Goal: Task Accomplishment & Management: Complete application form

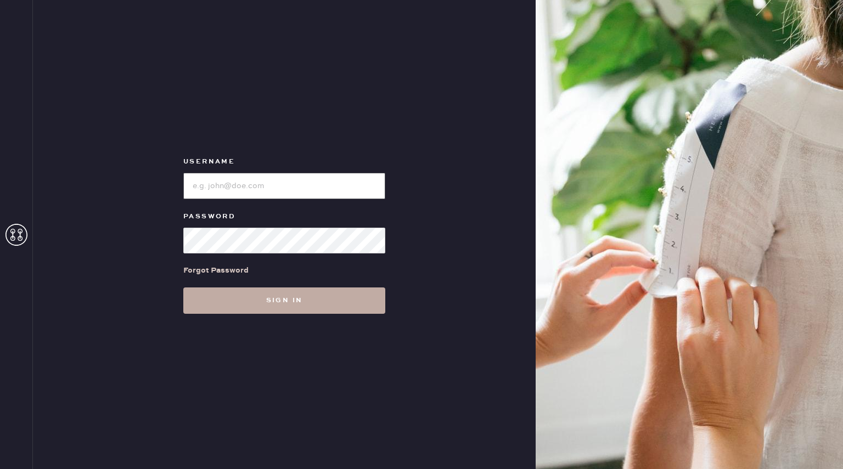
type input "bloomiesseattle"
click at [263, 290] on button "Sign in" at bounding box center [284, 301] width 202 height 26
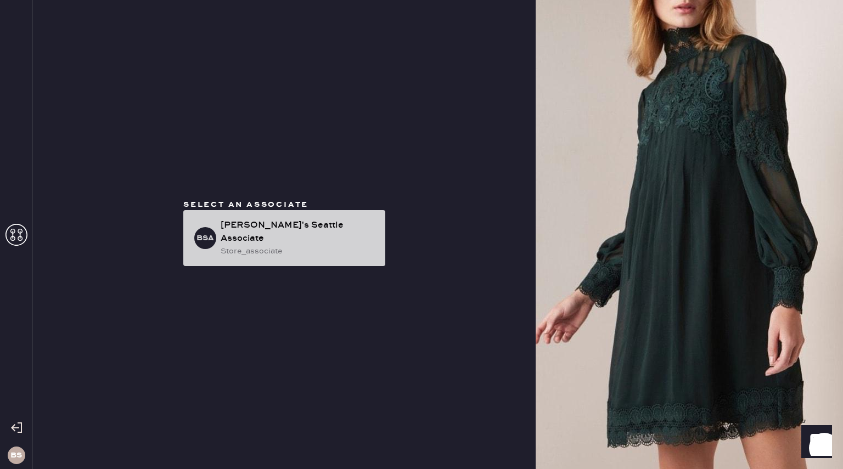
click at [267, 233] on div "[PERSON_NAME]'s Seattle Associate" at bounding box center [299, 232] width 156 height 26
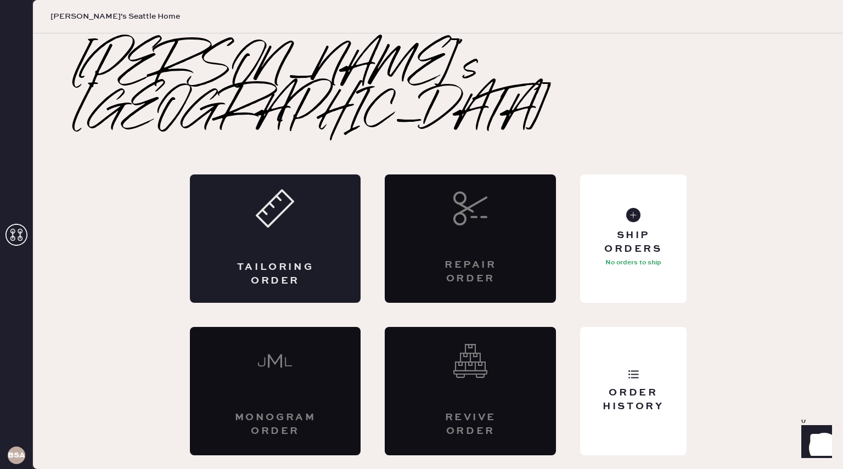
click at [283, 219] on div "Tailoring Order" at bounding box center [275, 239] width 171 height 128
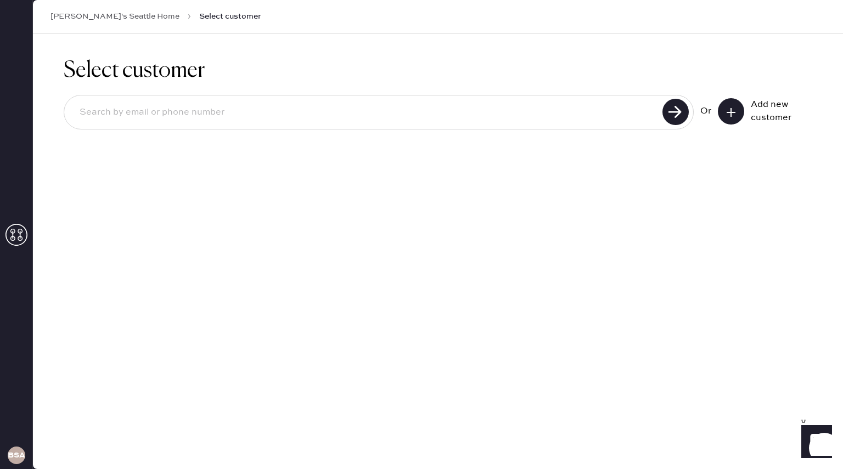
click at [254, 114] on input at bounding box center [365, 112] width 589 height 25
click at [740, 107] on button at bounding box center [731, 111] width 26 height 26
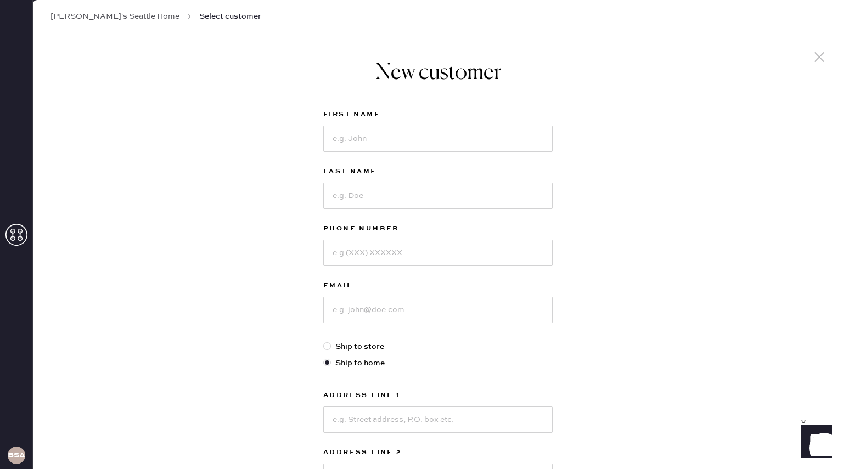
click at [812, 51] on icon at bounding box center [820, 57] width 16 height 16
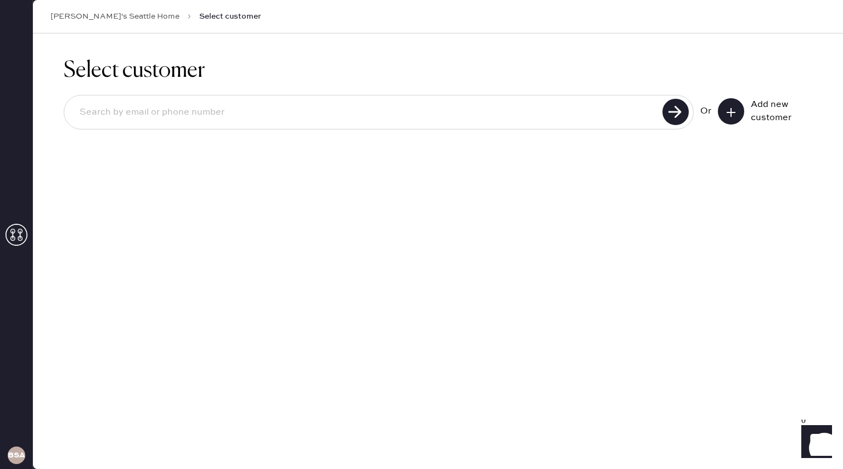
click at [488, 116] on input at bounding box center [365, 112] width 589 height 25
type input "2069090977"
click at [674, 109] on use at bounding box center [676, 112] width 26 height 26
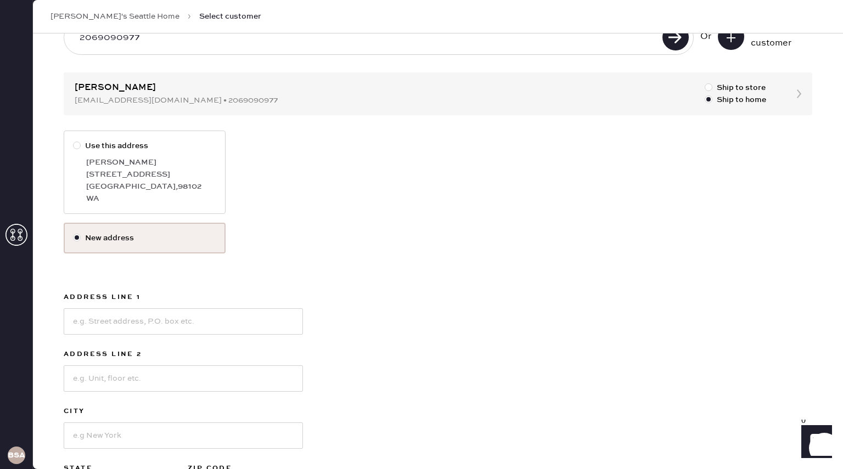
scroll to position [76, 0]
click at [122, 180] on div "[GEOGRAPHIC_DATA] , 98102" at bounding box center [151, 186] width 130 height 12
click at [74, 139] on input "Use this address" at bounding box center [73, 139] width 1 height 1
radio input "true"
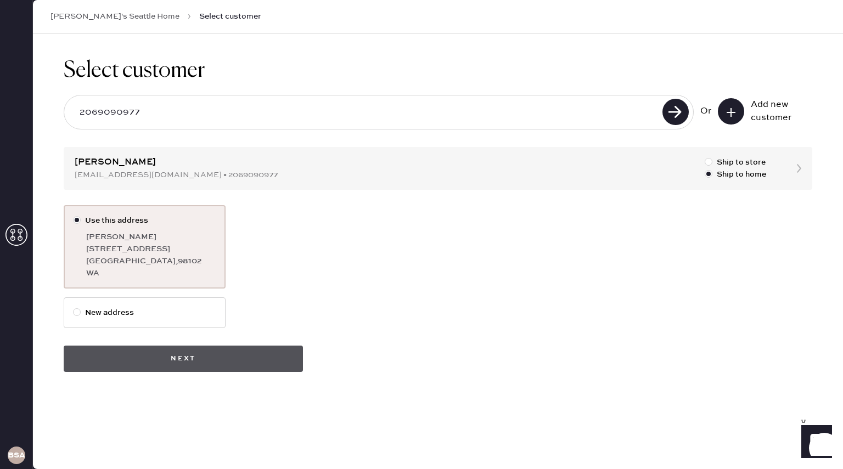
click at [292, 366] on button "Next" at bounding box center [183, 359] width 239 height 26
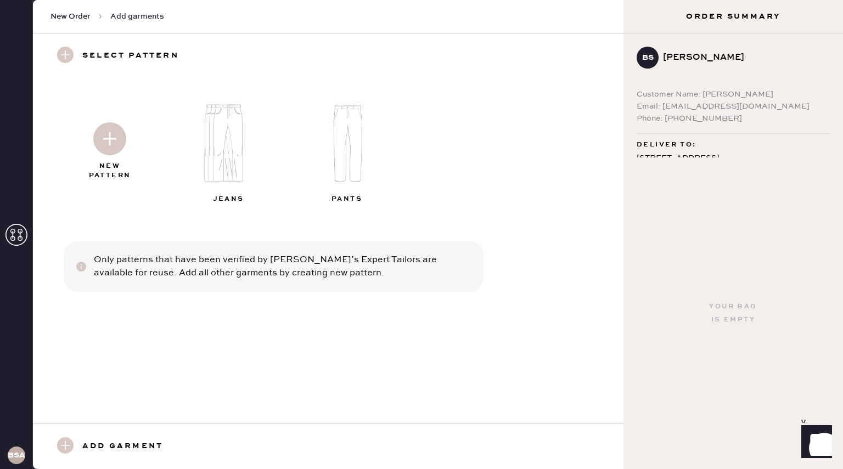
click at [115, 144] on img at bounding box center [109, 138] width 33 height 33
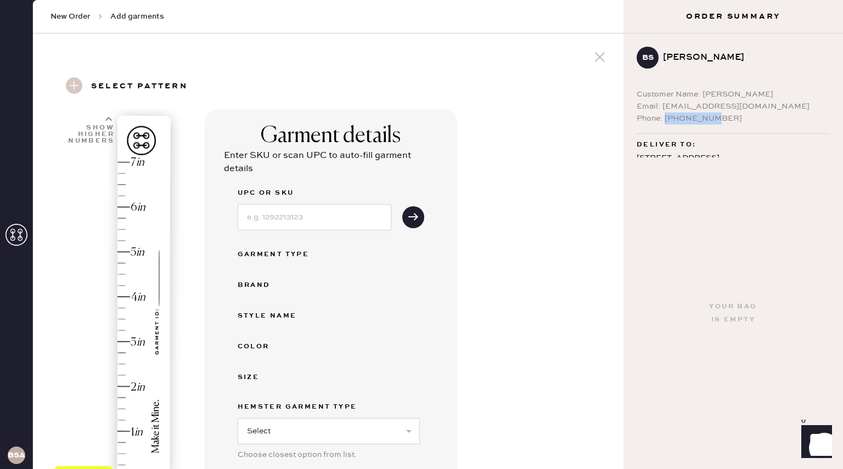
drag, startPoint x: 726, startPoint y: 122, endPoint x: 666, endPoint y: 119, distance: 60.5
click at [666, 119] on div "Phone: [PHONE_NUMBER]" at bounding box center [733, 119] width 193 height 12
copy div "2069090977"
click at [597, 52] on icon at bounding box center [600, 57] width 16 height 16
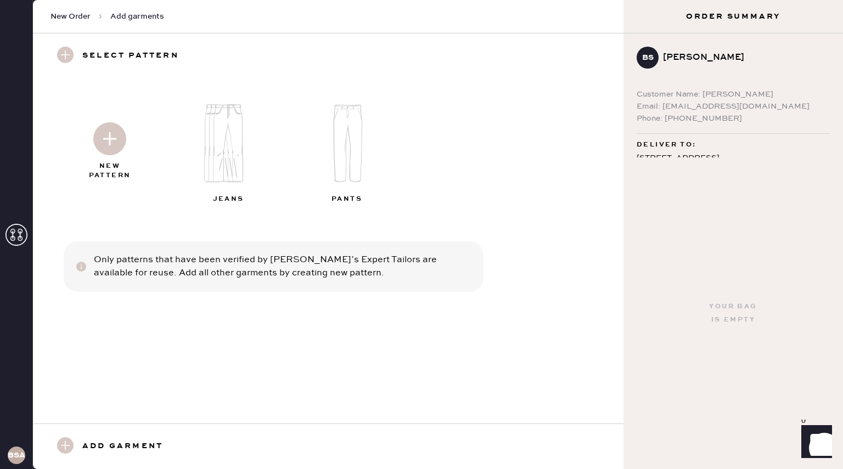
click at [112, 150] on img at bounding box center [109, 138] width 33 height 33
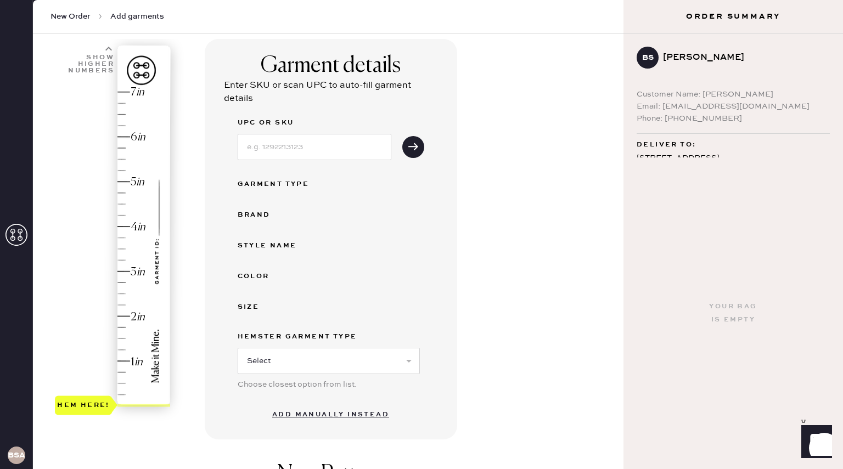
scroll to position [72, 0]
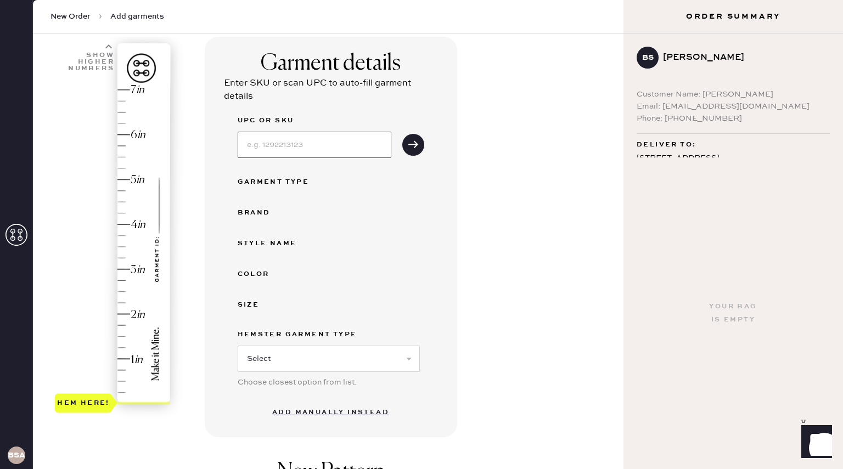
click at [254, 153] on input at bounding box center [315, 145] width 154 height 26
type input "195923779710"
click at [402, 134] on button "submit" at bounding box center [413, 145] width 22 height 22
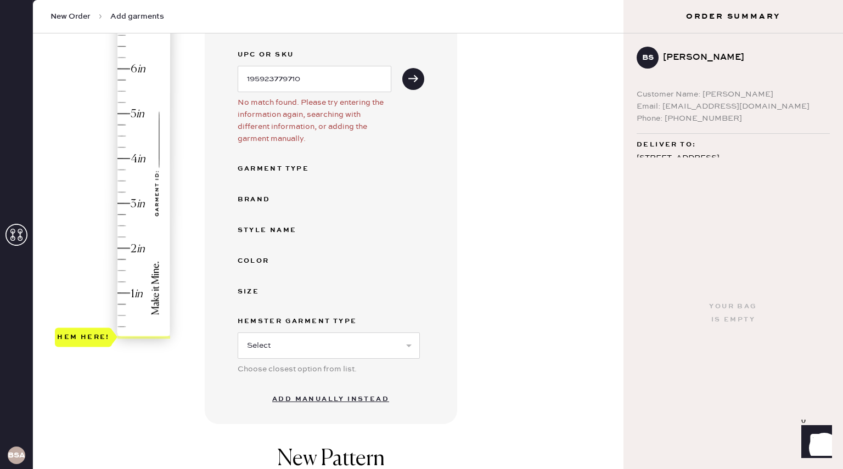
scroll to position [139, 0]
drag, startPoint x: 313, startPoint y: 76, endPoint x: 159, endPoint y: 87, distance: 154.1
click at [159, 87] on div "1 in 2 in 3 in 4 in 5 in 6 in 7 in Show higher numbers Show lower numbers Hem h…" at bounding box center [328, 250] width 573 height 561
click at [327, 402] on button "Add manually instead" at bounding box center [331, 399] width 130 height 22
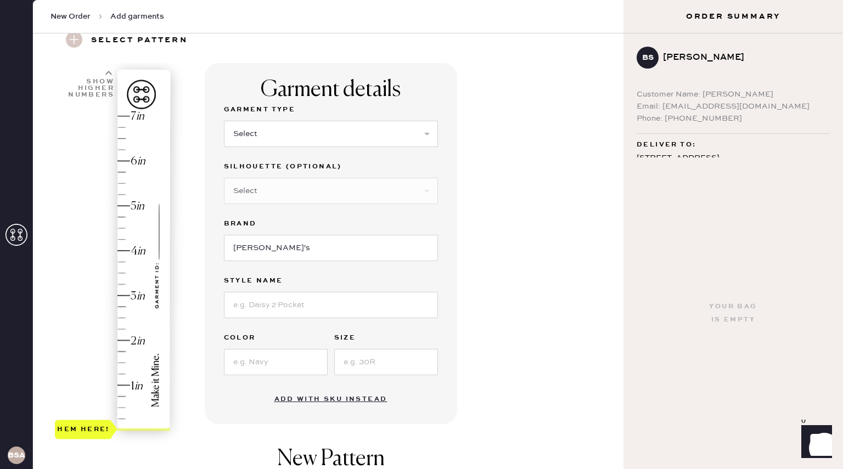
scroll to position [46, 0]
click at [279, 137] on select "Select Basic Skirt Jeans Leggings Pants Shorts Basic Sleeved Dress Basic Sleeve…" at bounding box center [331, 134] width 214 height 26
select select "2"
click at [224, 121] on select "Select Basic Skirt Jeans Leggings Pants Shorts Basic Sleeved Dress Basic Sleeve…" at bounding box center [331, 134] width 214 height 26
click at [295, 230] on div "Brand" at bounding box center [331, 225] width 214 height 15
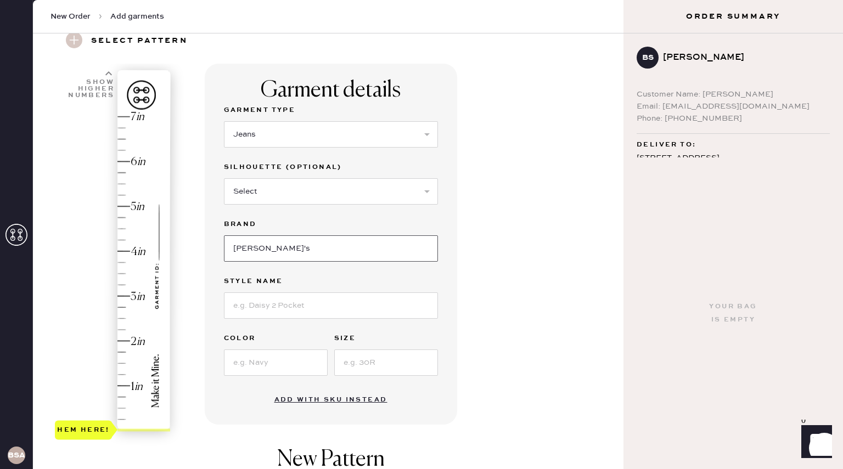
click at [297, 242] on input "[PERSON_NAME]'s" at bounding box center [331, 249] width 214 height 26
type input "Bloomie's - frame"
click at [301, 303] on input at bounding box center [331, 306] width 214 height 26
type input "Jetset Modern Straight"
click at [272, 367] on input at bounding box center [276, 363] width 104 height 26
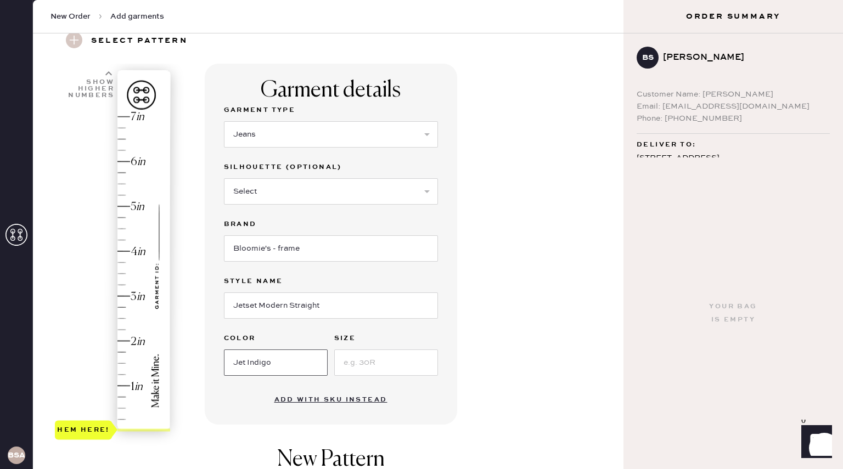
type input "Jet Indigo"
click at [381, 356] on input at bounding box center [386, 363] width 104 height 26
type input "31"
click at [347, 305] on input "Jetset Modern Straight" at bounding box center [331, 306] width 214 height 26
paste input "195923779710"
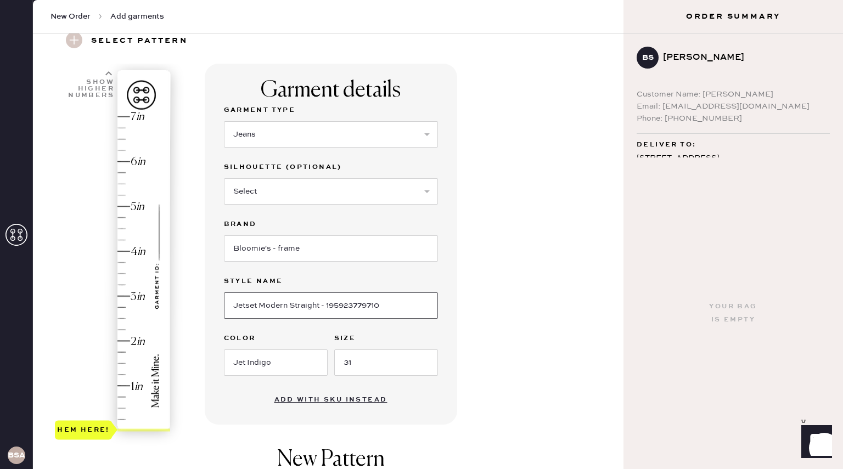
type input "Jetset Modern Straight - 195923779710"
click at [494, 298] on div "Garment details Garment Type Select Basic Skirt Jeans Leggings Pants Shorts Bas…" at bounding box center [410, 333] width 411 height 538
type input "3.5"
click at [125, 272] on div "Hem here!" at bounding box center [113, 274] width 117 height 324
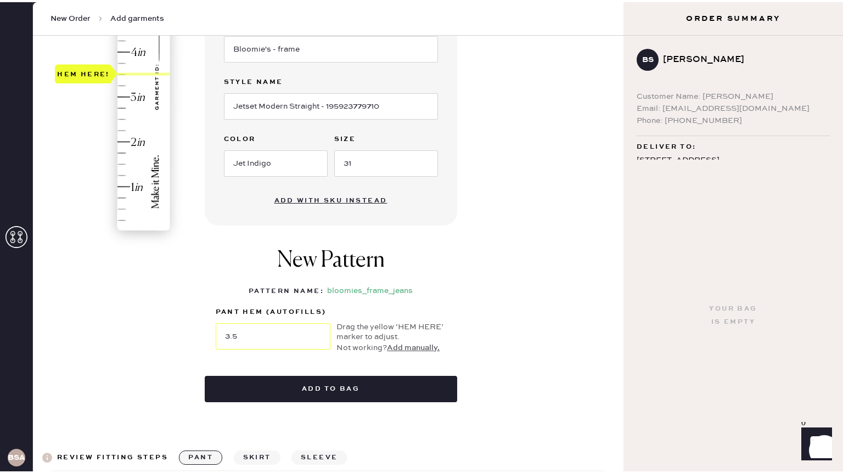
scroll to position [248, 0]
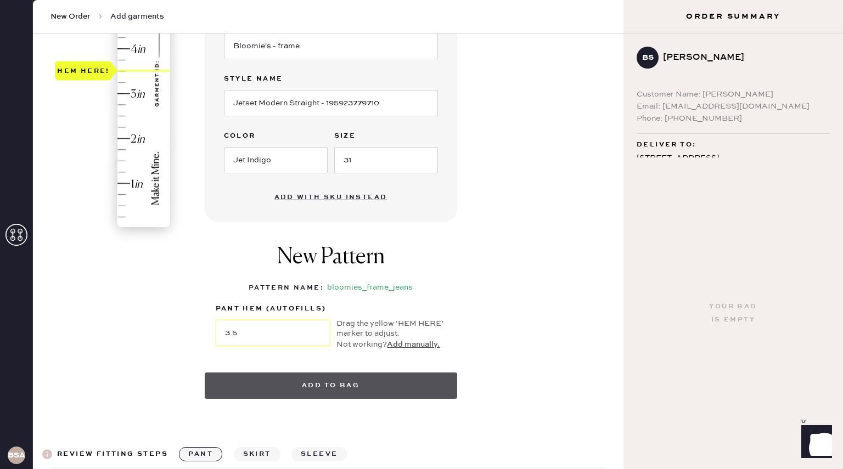
click at [261, 379] on button "Add to bag" at bounding box center [331, 386] width 253 height 26
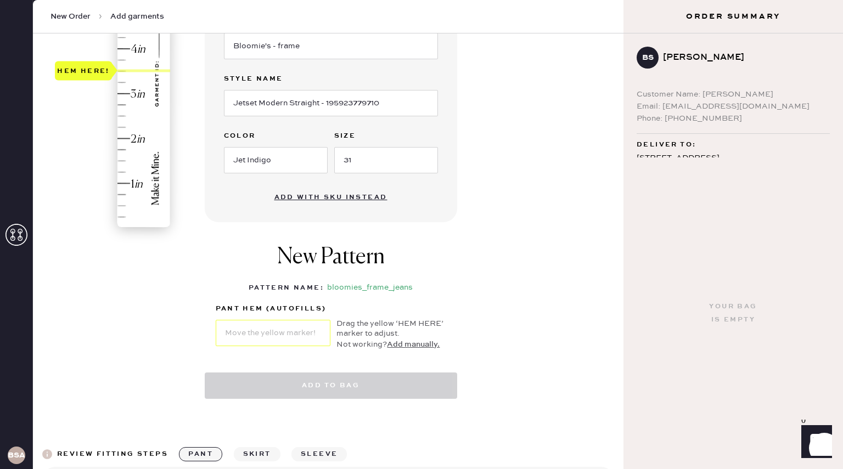
select select "2"
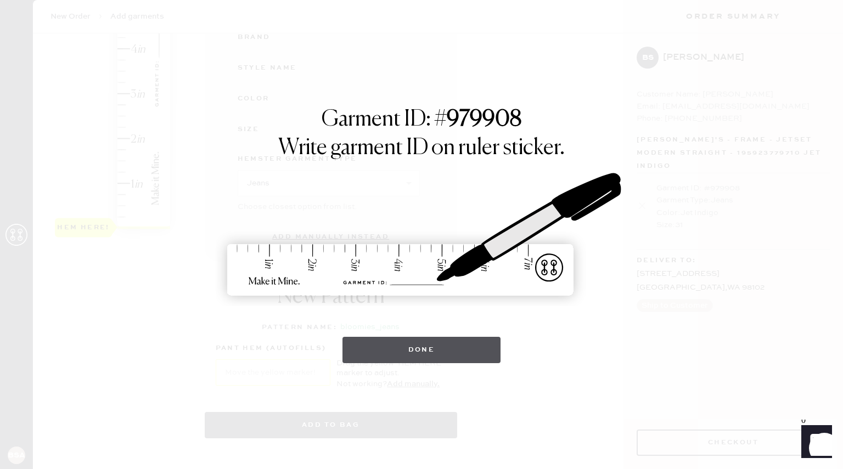
click at [390, 340] on button "Done" at bounding box center [422, 350] width 159 height 26
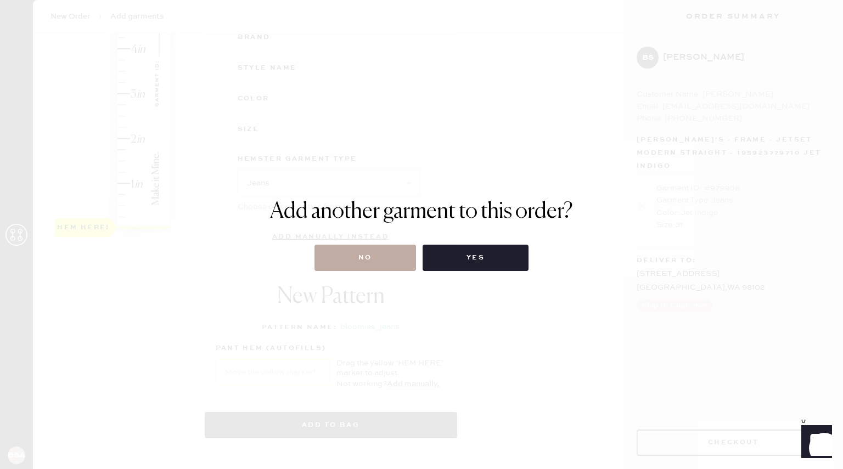
click at [393, 253] on button "No" at bounding box center [366, 258] width 102 height 26
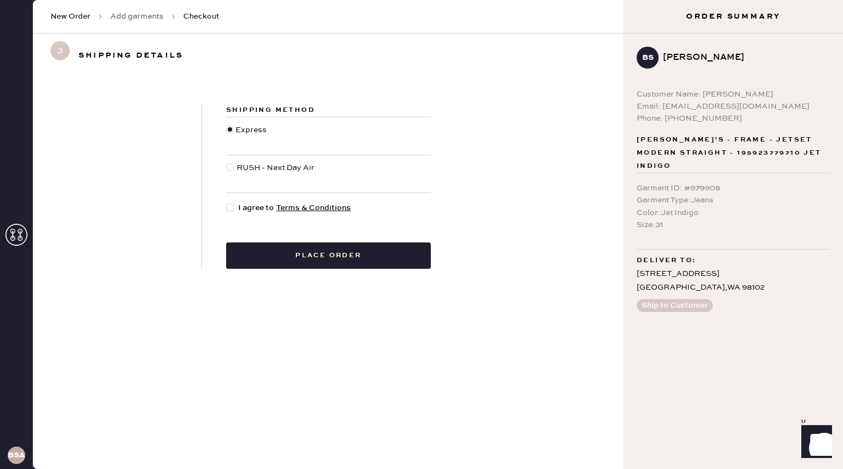
click at [230, 168] on div at bounding box center [230, 168] width 8 height 8
click at [227, 163] on input "RUSH - Next Day Air" at bounding box center [226, 162] width 1 height 1
radio input "true"
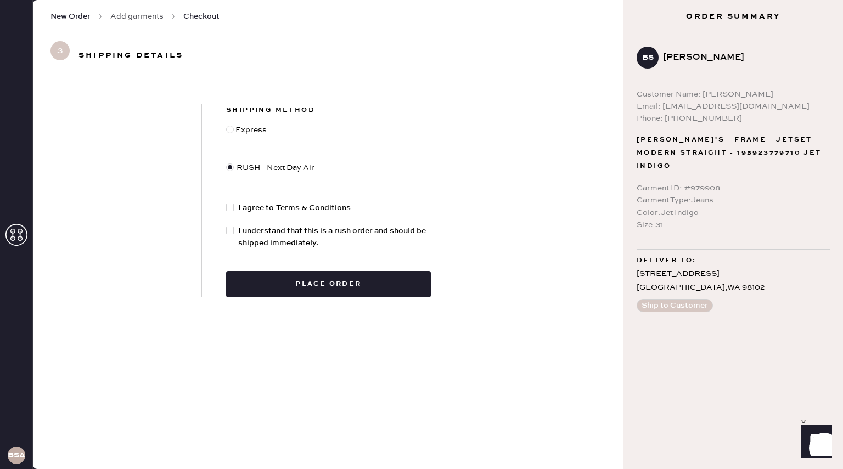
click at [226, 207] on div at bounding box center [230, 208] width 8 height 8
click at [226, 203] on input "I agree to Terms & Conditions" at bounding box center [226, 202] width 1 height 1
checkbox input "true"
click at [233, 230] on div at bounding box center [230, 231] width 8 height 8
click at [227, 226] on input "I understand that this is a rush order and should be shipped immediately." at bounding box center [226, 225] width 1 height 1
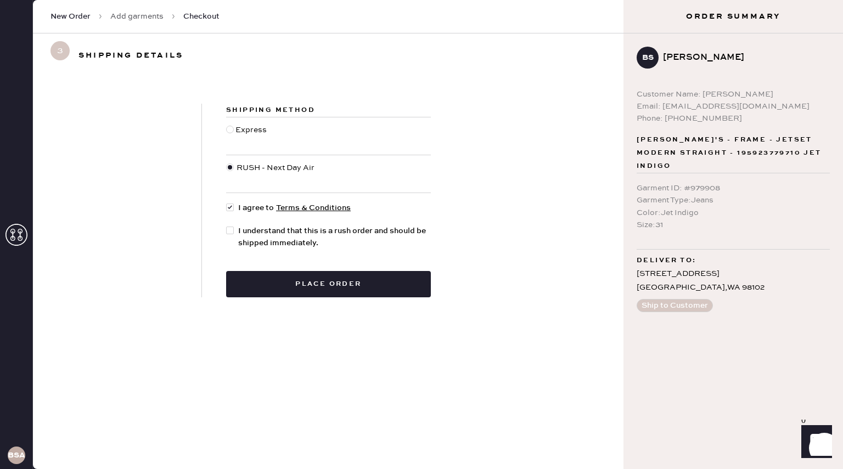
checkbox input "true"
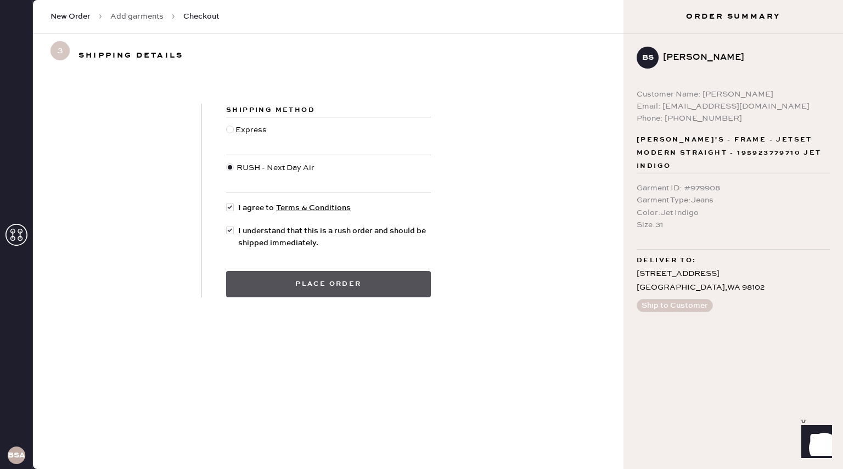
click at [322, 292] on button "Place order" at bounding box center [328, 284] width 205 height 26
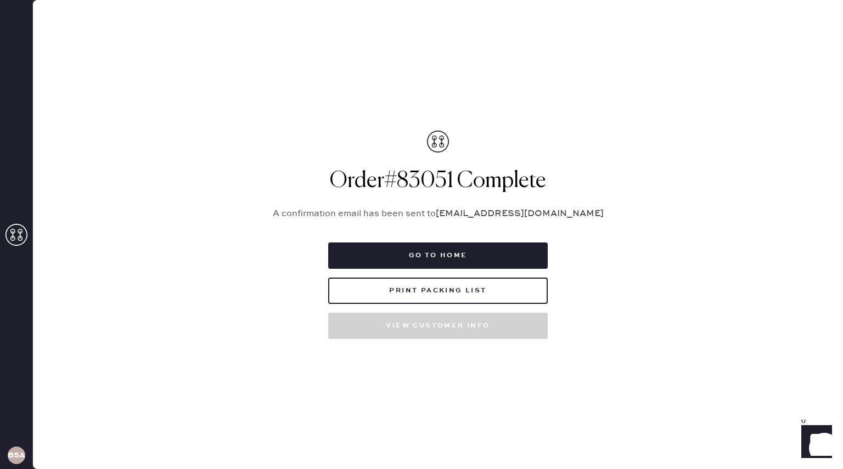
click at [455, 240] on div "Order # 83051 Complete A confirmation email has been sent to [EMAIL_ADDRESS][DO…" at bounding box center [438, 235] width 357 height 209
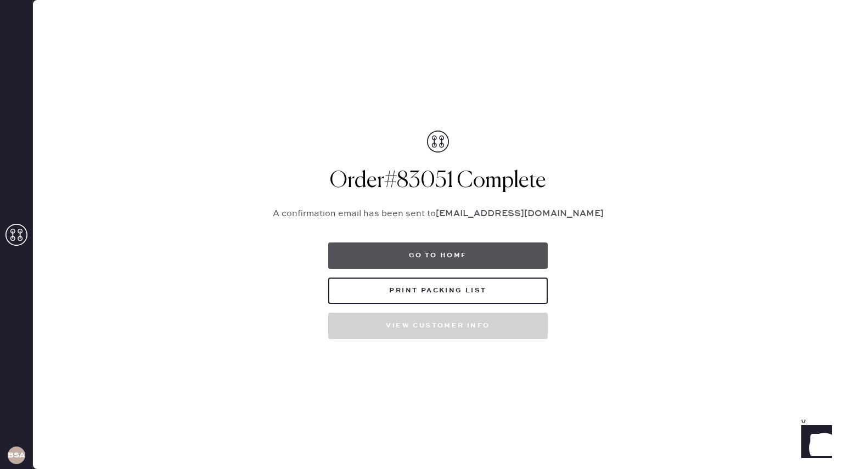
click at [460, 254] on button "Go to home" at bounding box center [438, 256] width 220 height 26
